Goal: Information Seeking & Learning: Learn about a topic

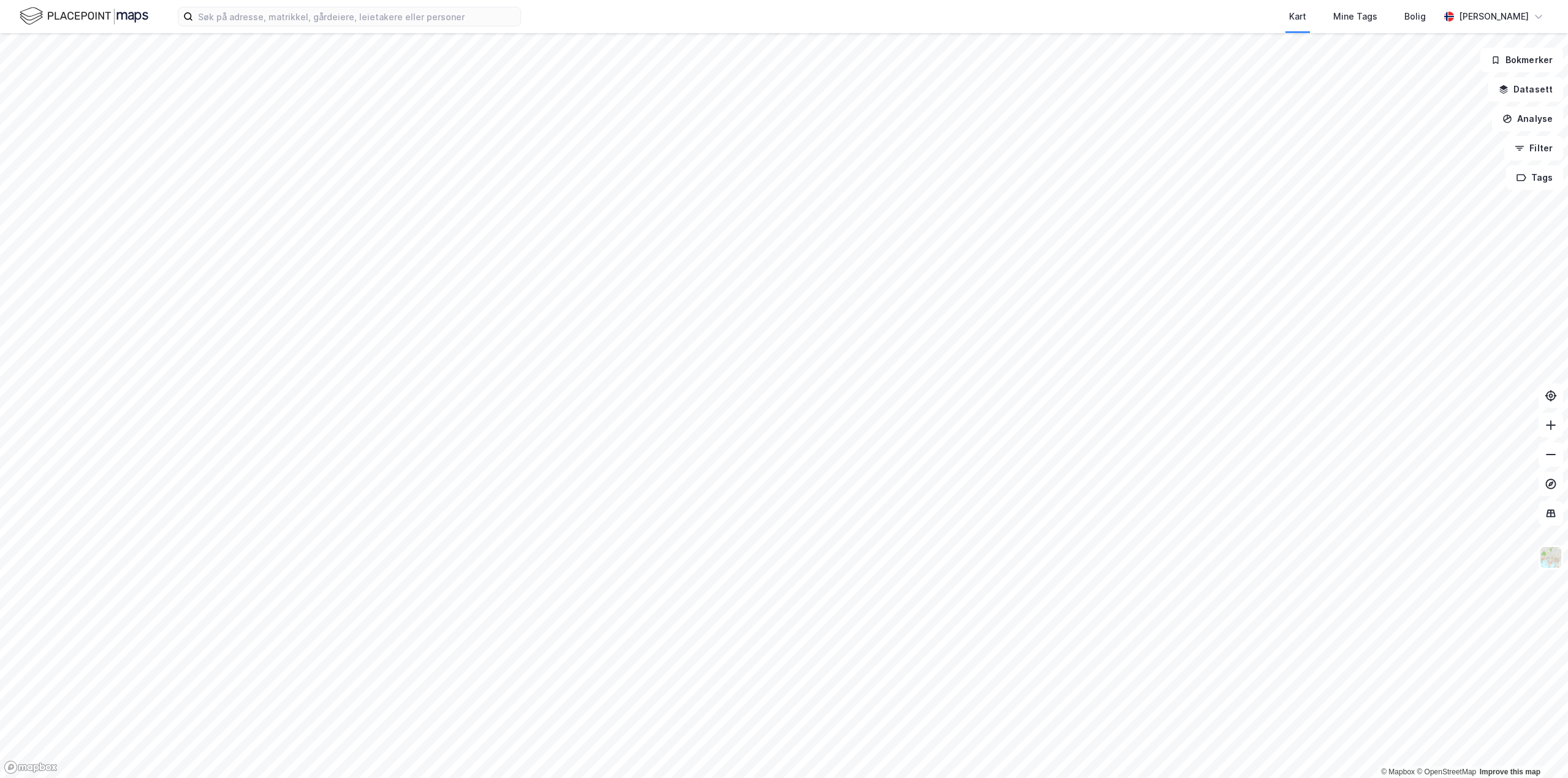
click at [1115, 777] on html "Kart Mine Tags Bolig [PERSON_NAME] © Mapbox © OpenStreetMap Improve this map Bo…" at bounding box center [784, 389] width 1568 height 778
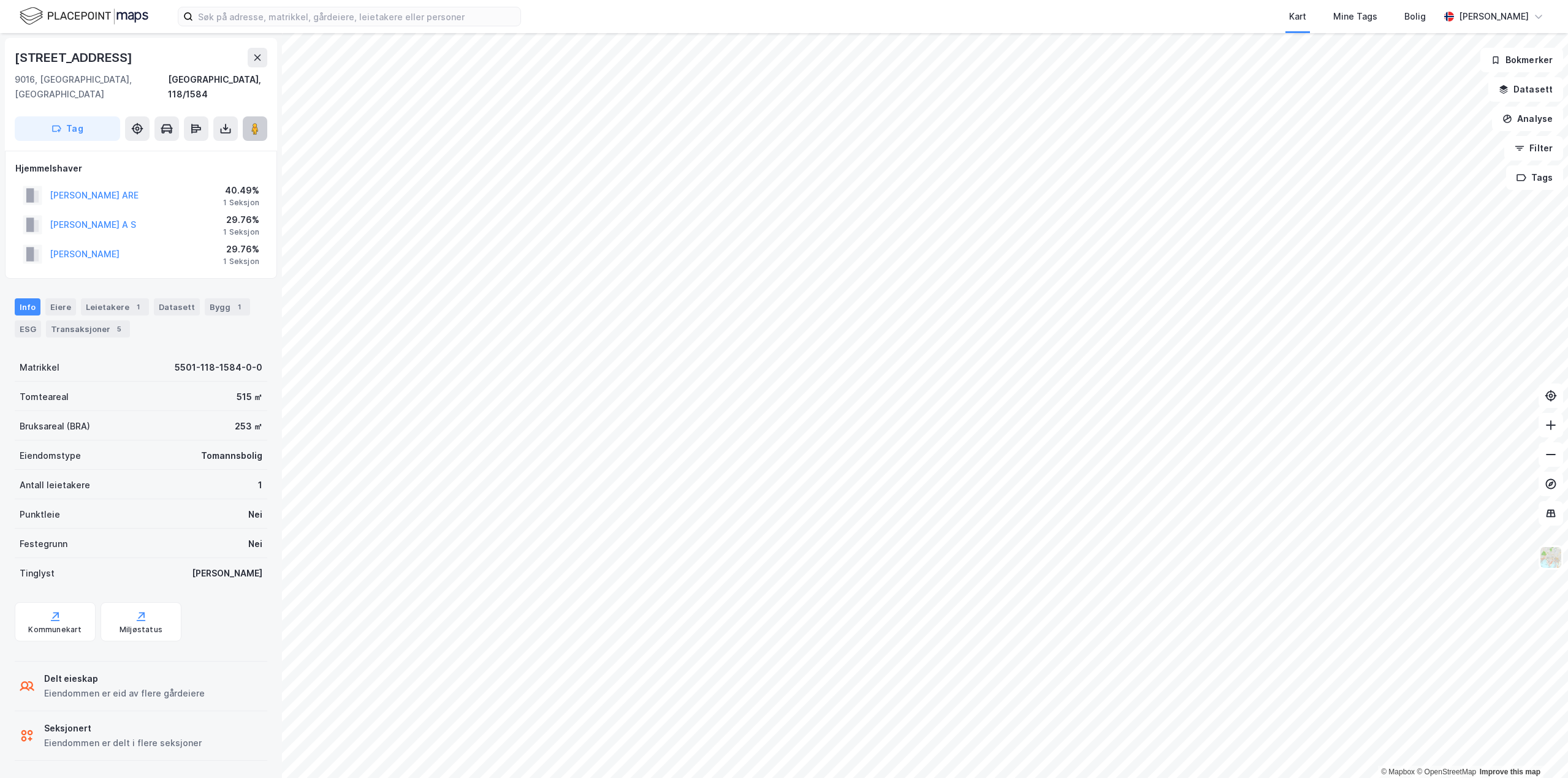
click at [244, 116] on button at bounding box center [254, 129] width 24 height 24
